Goal: Book appointment/travel/reservation

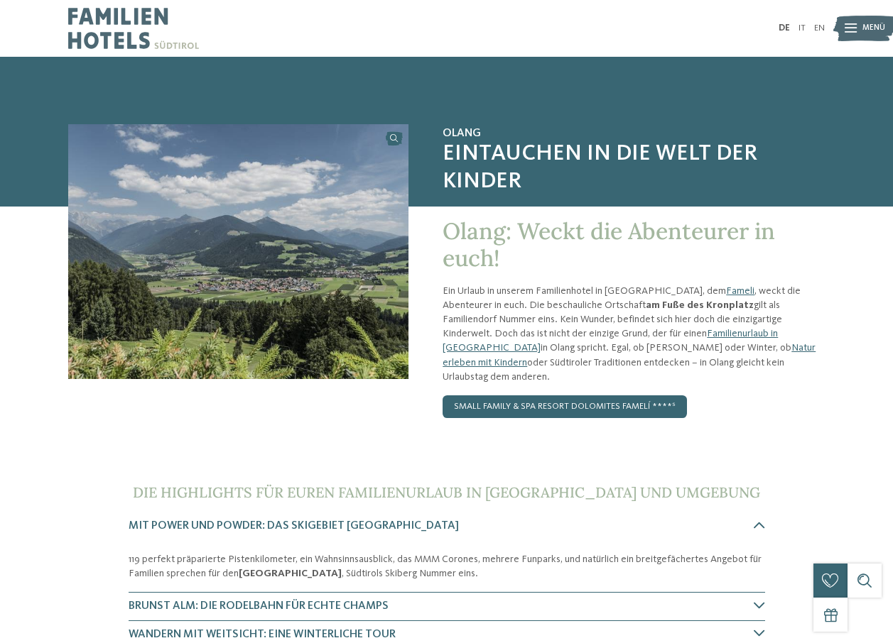
click at [869, 36] on div "Menü" at bounding box center [873, 28] width 23 height 28
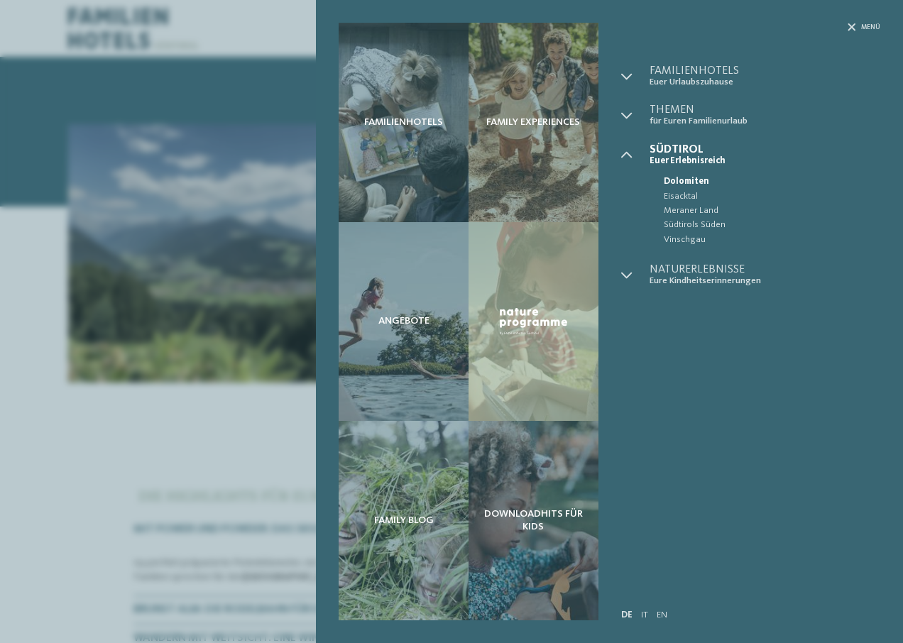
click at [41, 426] on div "Familienhotels Family Experiences Angebote" at bounding box center [451, 321] width 903 height 643
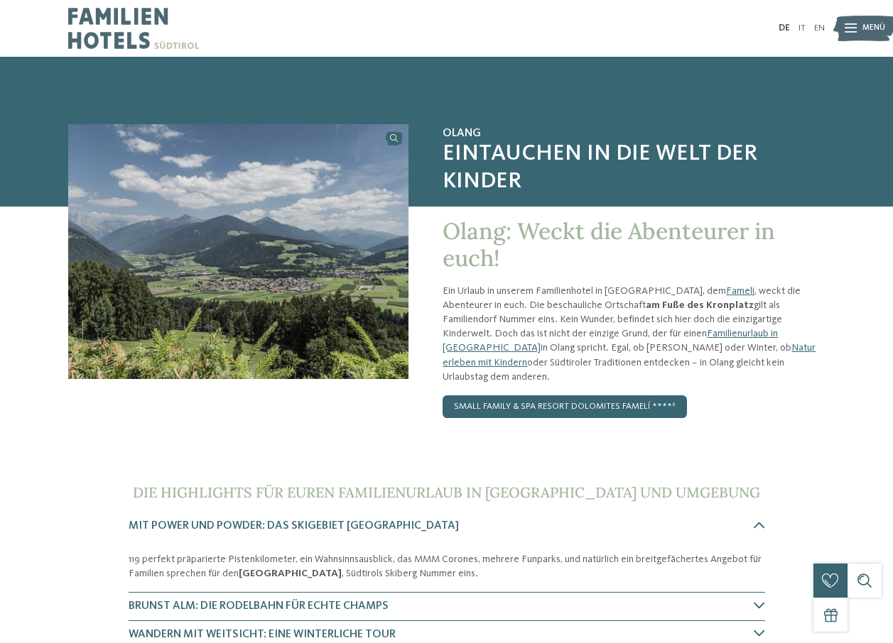
click at [854, 35] on div at bounding box center [850, 28] width 12 height 28
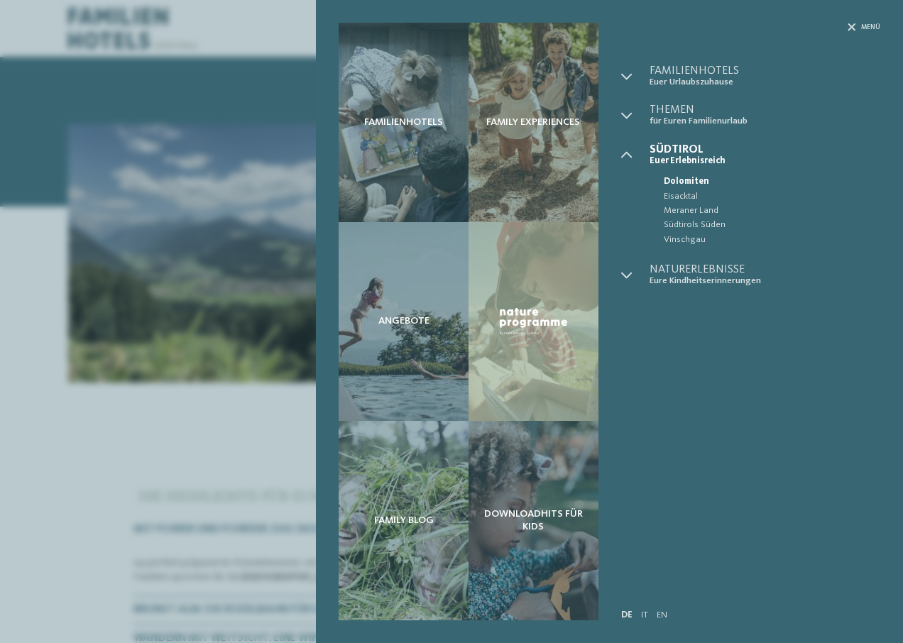
click at [675, 61] on div "Menü" at bounding box center [750, 44] width 259 height 43
click at [677, 71] on span "Familienhotels" at bounding box center [765, 70] width 231 height 11
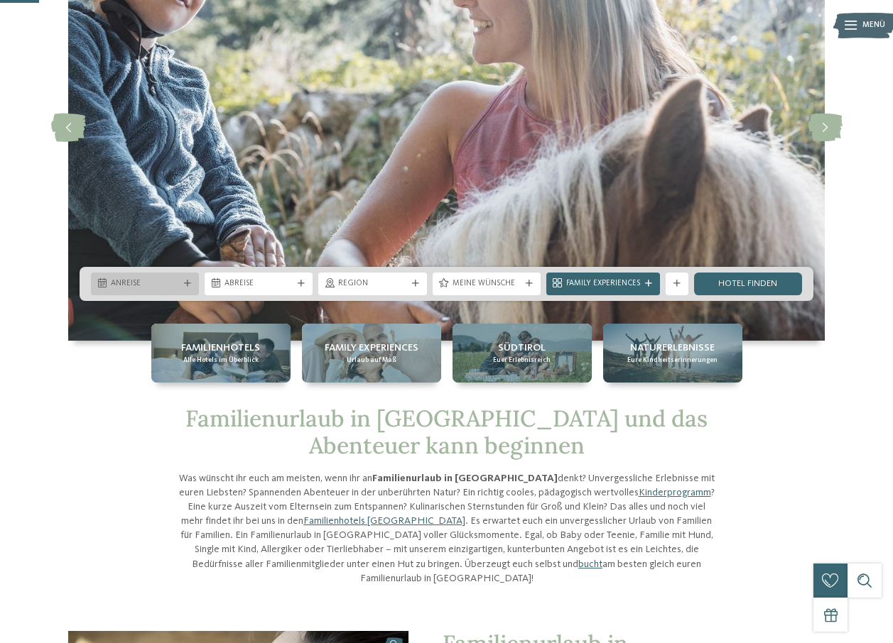
click at [146, 288] on span "Anreise" at bounding box center [145, 283] width 68 height 11
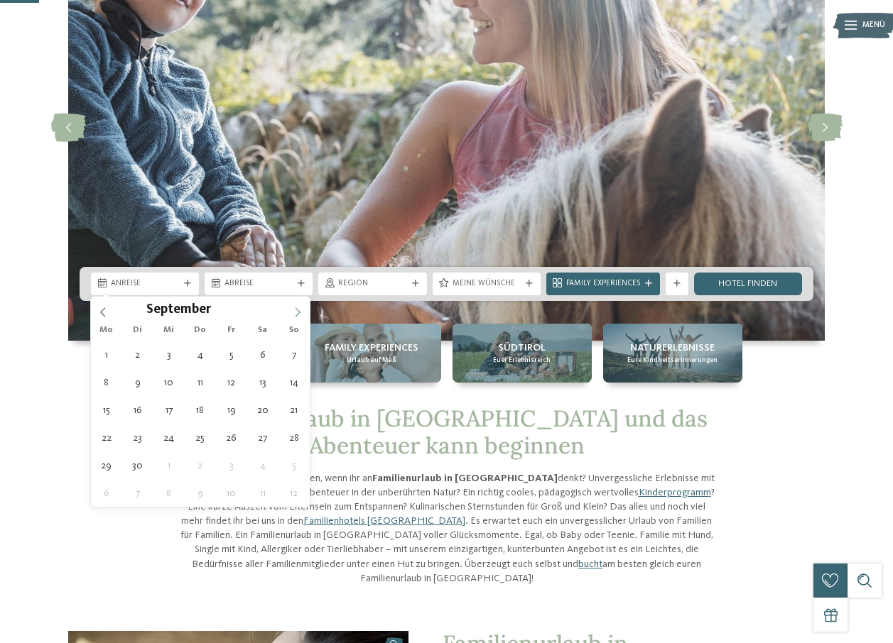
click at [299, 312] on icon at bounding box center [298, 312] width 10 height 10
type div "04.09.2025"
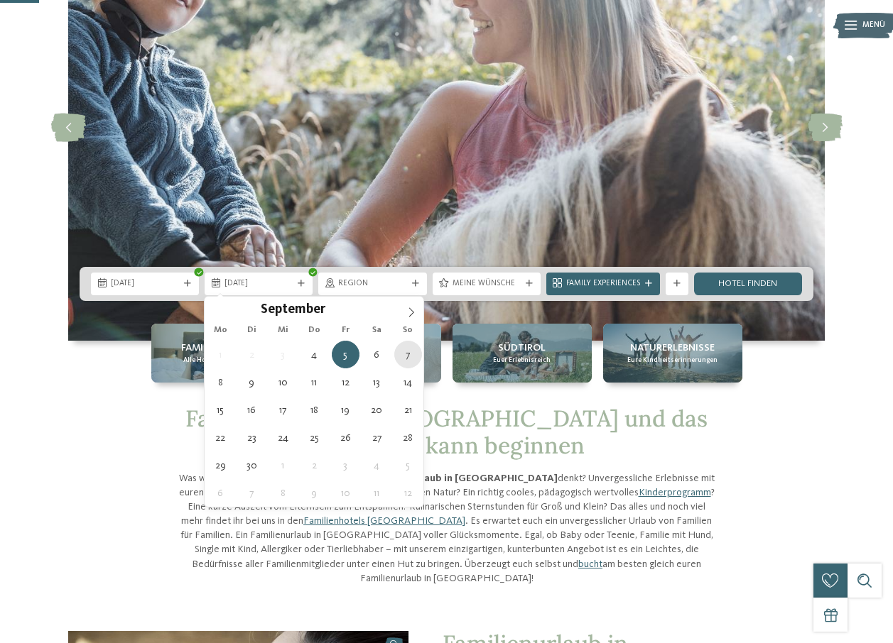
type div "07.09.2025"
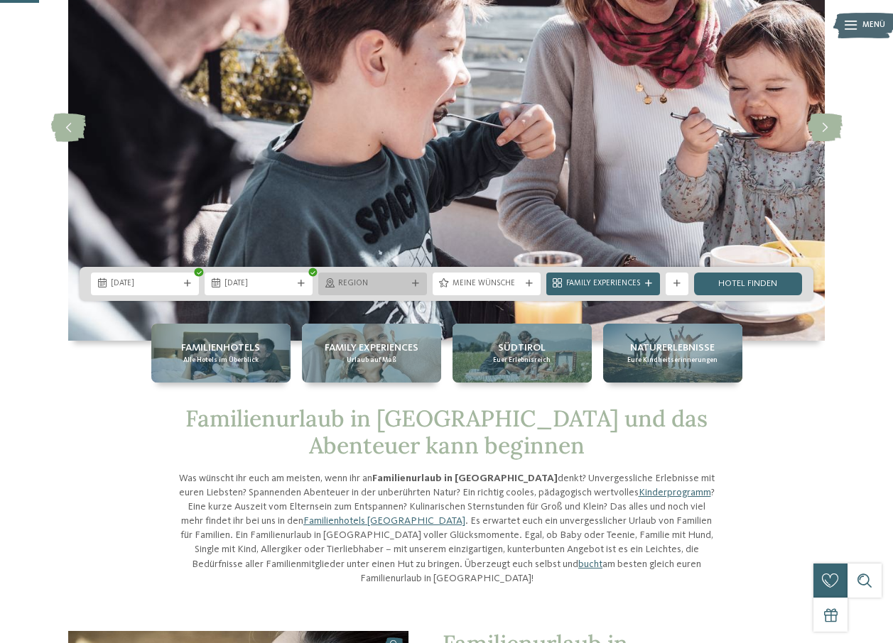
click at [413, 280] on icon at bounding box center [415, 283] width 7 height 7
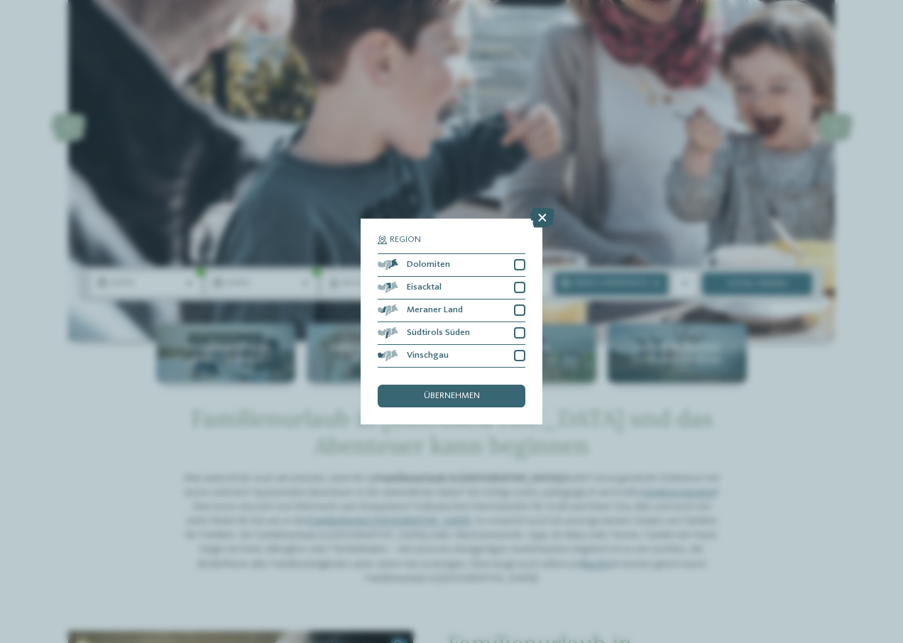
click at [550, 217] on icon at bounding box center [542, 218] width 24 height 20
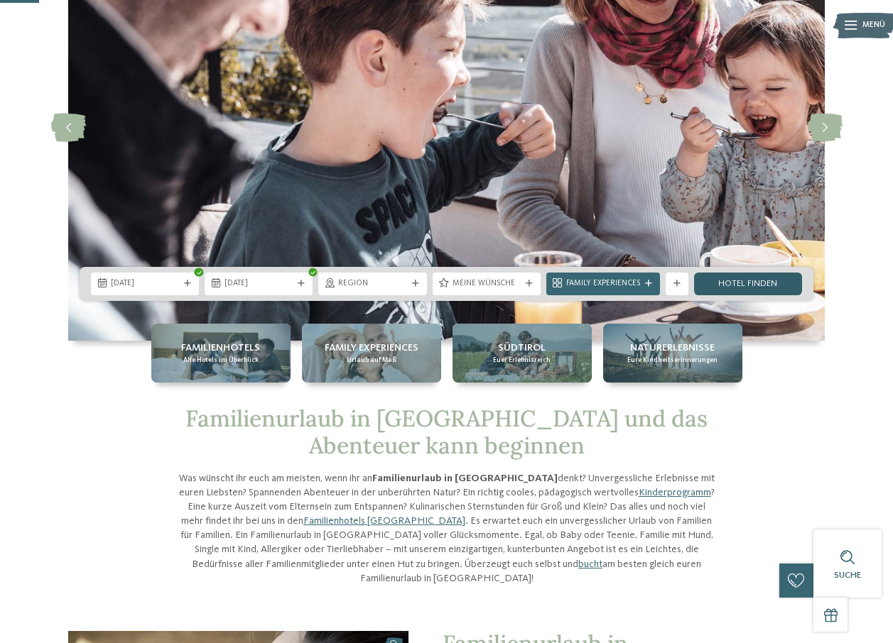
click at [753, 285] on link "Hotel finden" at bounding box center [748, 284] width 108 height 23
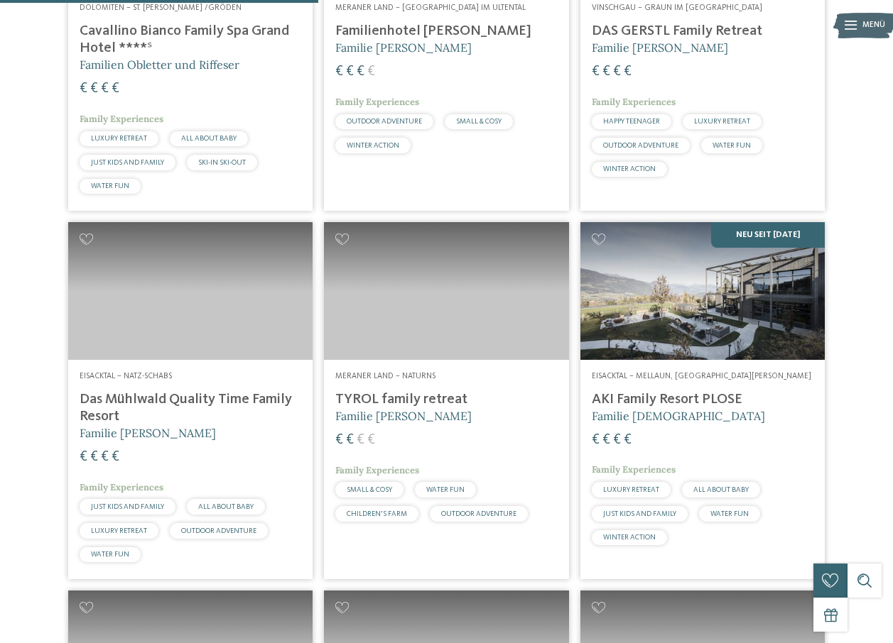
scroll to position [1370, 0]
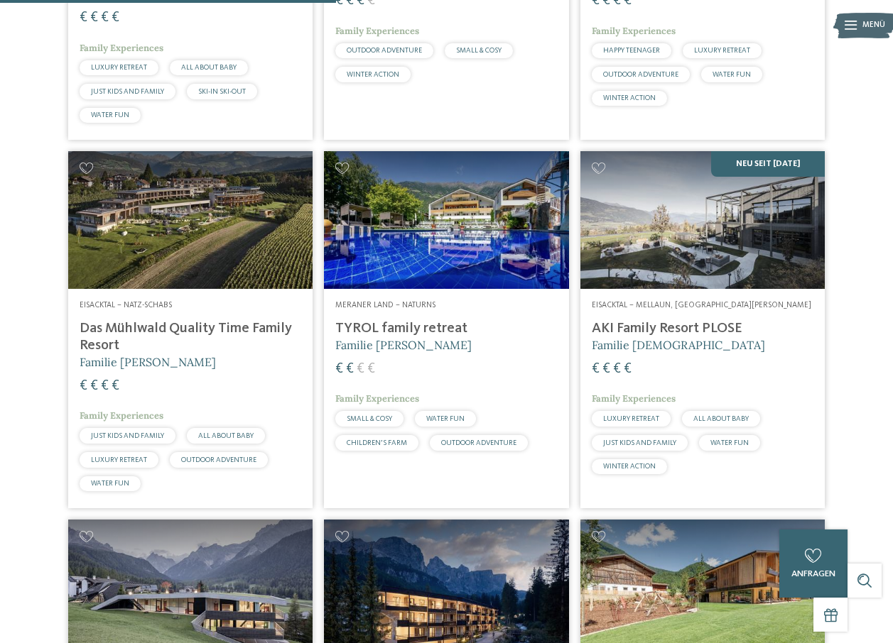
click at [437, 337] on h4 "TYROL family retreat" at bounding box center [446, 328] width 222 height 17
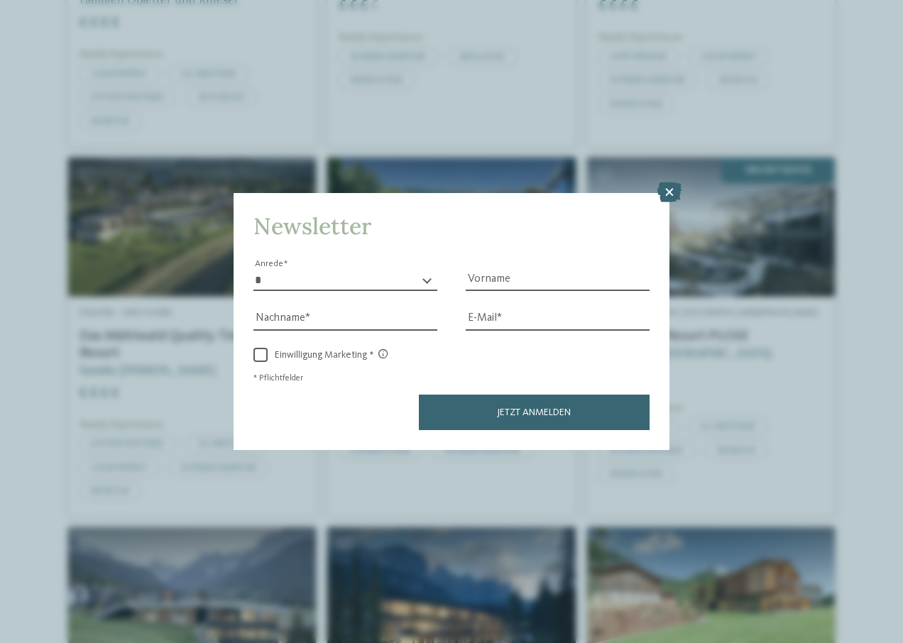
click at [663, 197] on icon at bounding box center [670, 192] width 24 height 20
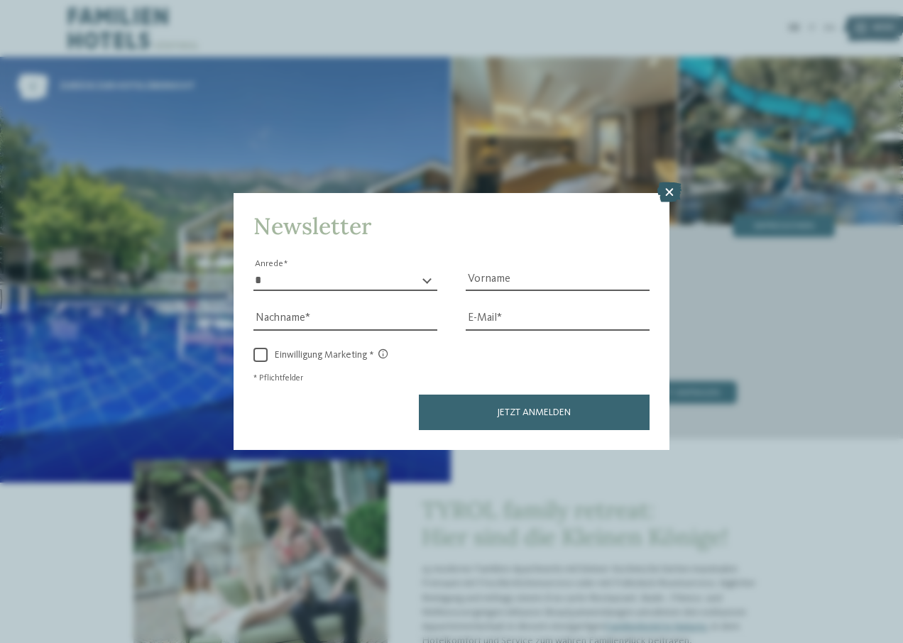
click at [672, 192] on icon at bounding box center [670, 192] width 24 height 20
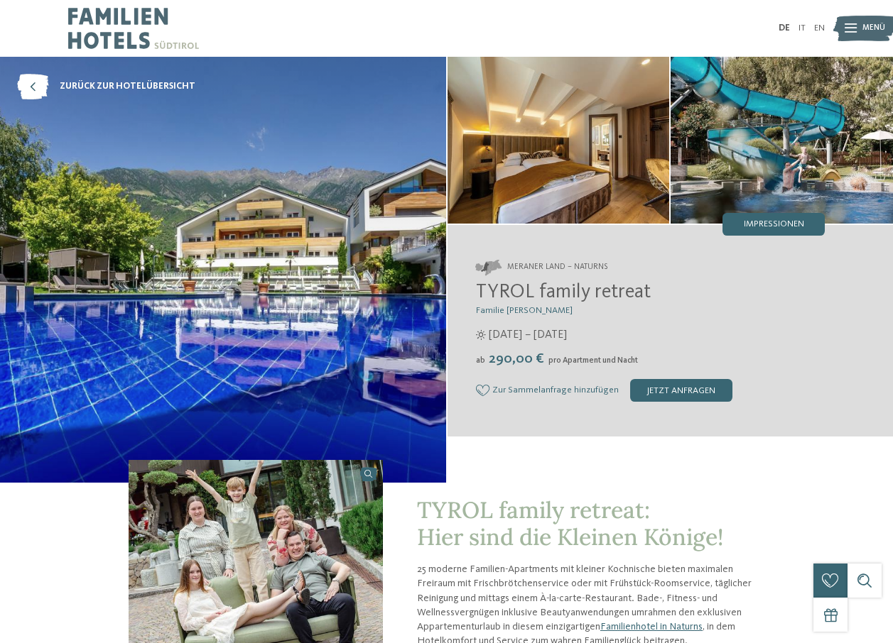
drag, startPoint x: 478, startPoint y: 293, endPoint x: 660, endPoint y: 296, distance: 181.8
click at [660, 296] on h2 "TYROL family retreat" at bounding box center [650, 293] width 349 height 24
drag, startPoint x: 660, startPoint y: 296, endPoint x: 634, endPoint y: 297, distance: 25.6
copy span "TYROL family retreat"
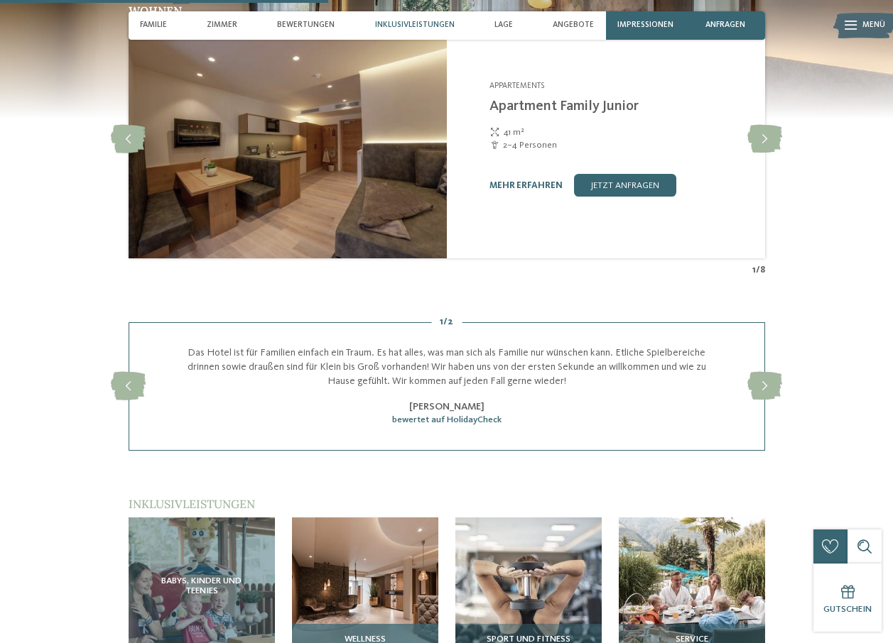
scroll to position [1420, 0]
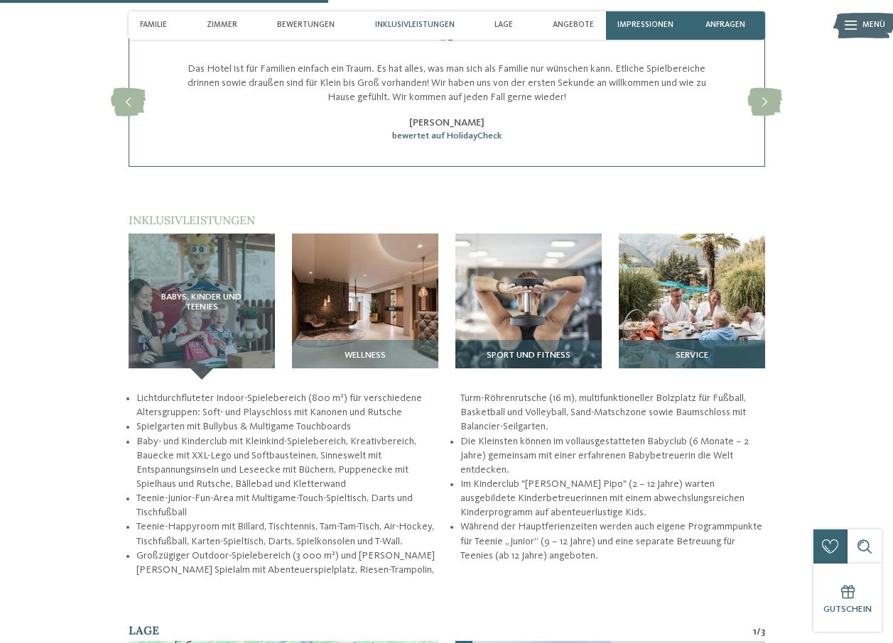
click at [674, 333] on img at bounding box center [691, 307] width 146 height 146
